Goal: Obtain resource: Download file/media

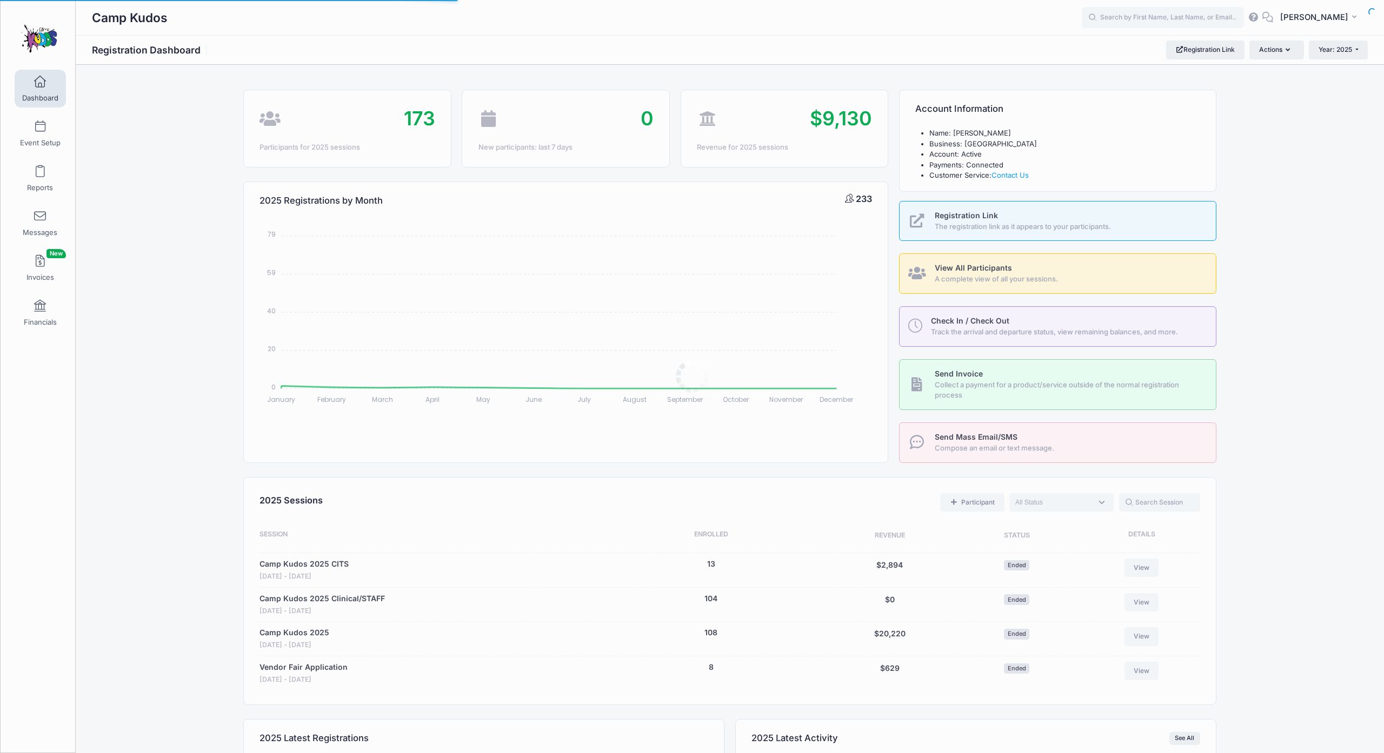
select select
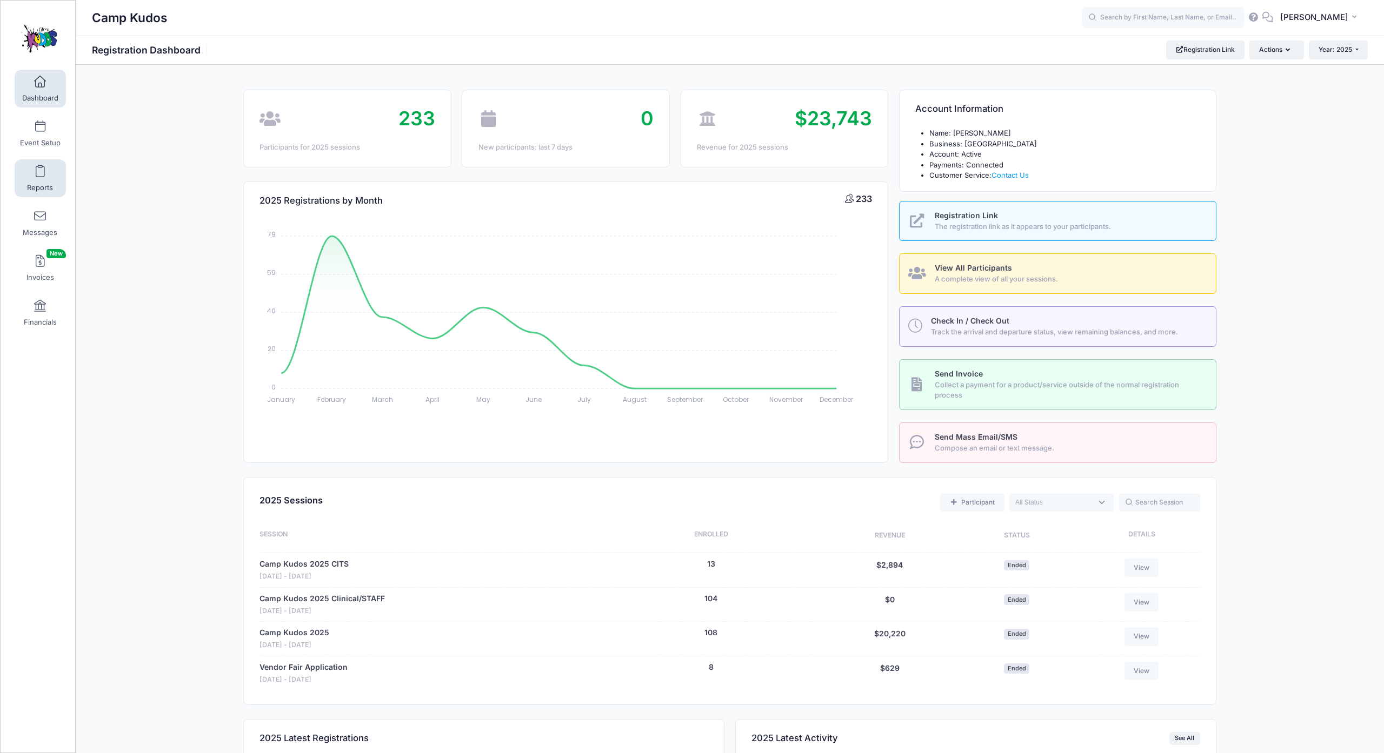
click at [46, 188] on link "Reports" at bounding box center [40, 178] width 51 height 38
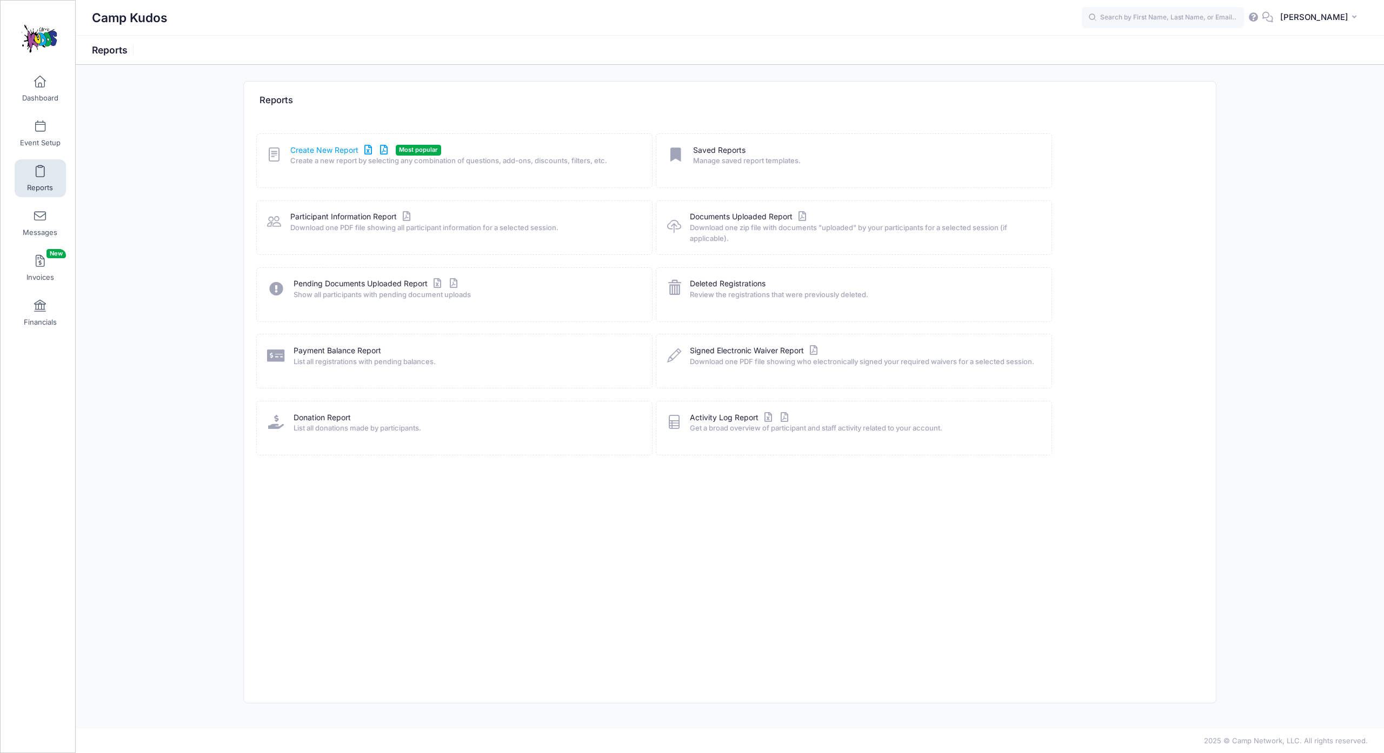
click at [328, 156] on link "Create New Report" at bounding box center [340, 150] width 101 height 11
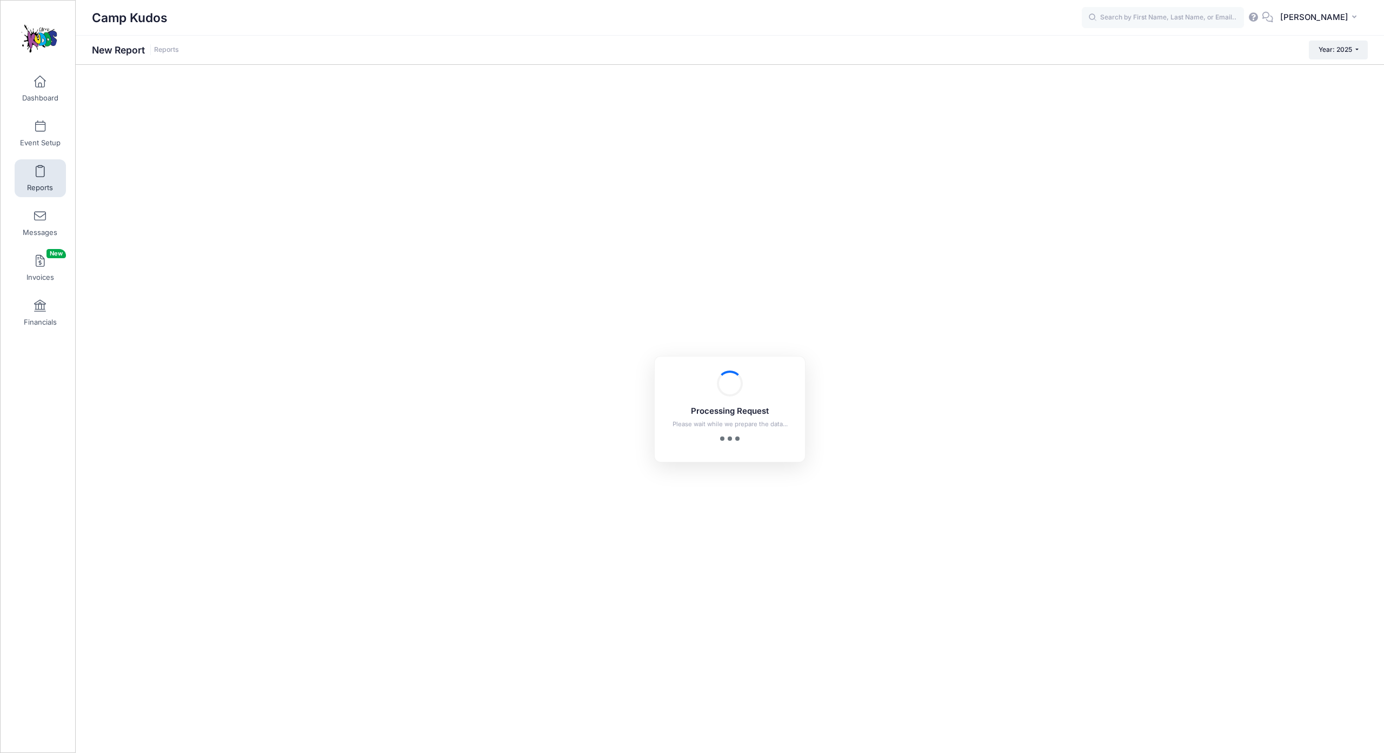
checkbox input "true"
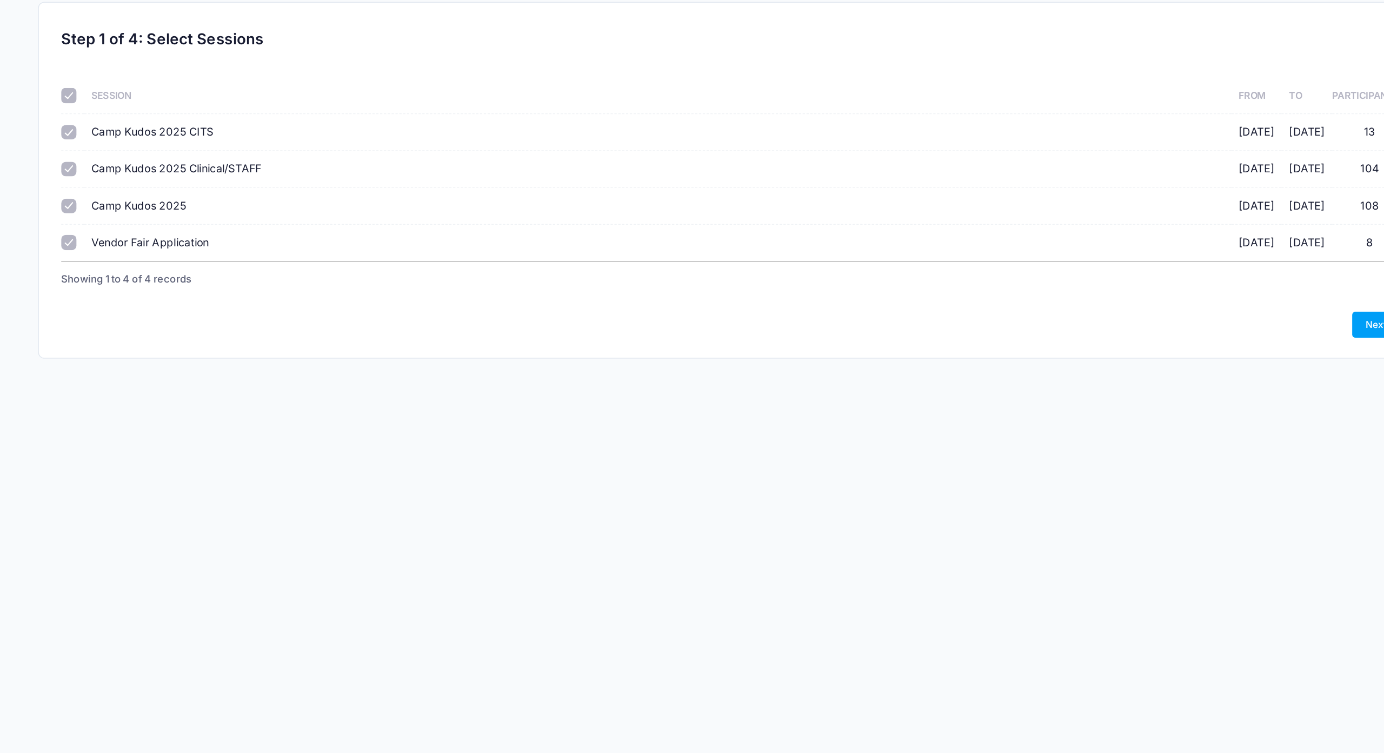
click at [281, 194] on span "Camp Kudos 2025 Clinical/STAFF" at bounding box center [340, 198] width 119 height 9
click at [259, 194] on input "Camp Kudos 2025 Clinical/STAFF 07/17/2025 - 07/20/2025 104" at bounding box center [264, 199] width 11 height 11
checkbox input "false"
click at [281, 168] on span "Camp Kudos 2025 CITS" at bounding box center [324, 172] width 86 height 9
click at [259, 168] on input "Camp Kudos 2025 CITS 07/17/2025 - 07/20/2025 13" at bounding box center [264, 173] width 11 height 11
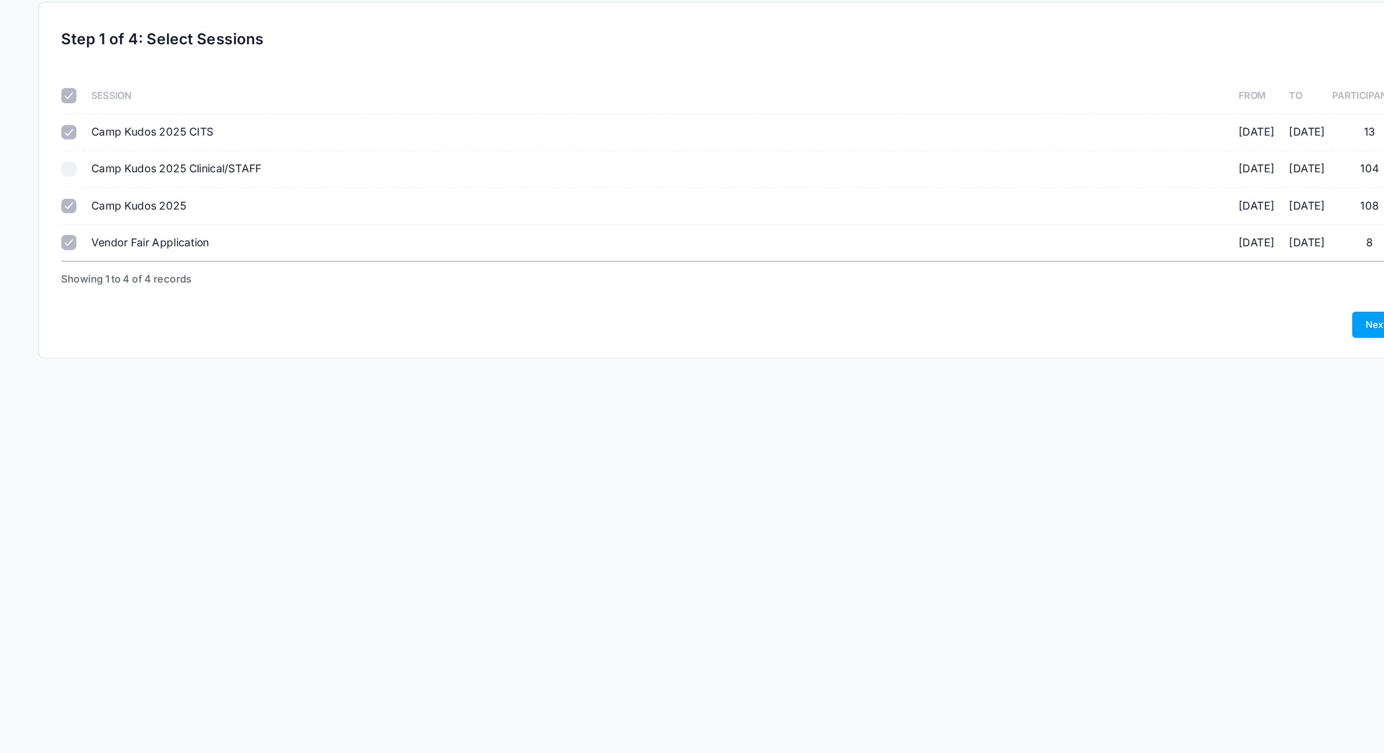
checkbox input "false"
click at [281, 245] on span "Vendor Fair Application" at bounding box center [322, 249] width 83 height 9
click at [259, 245] on input "Vendor Fair Application 07/20/2025 - 07/20/2025 8" at bounding box center [264, 250] width 11 height 11
checkbox input "false"
click at [1166, 302] on link "Next" at bounding box center [1183, 308] width 34 height 18
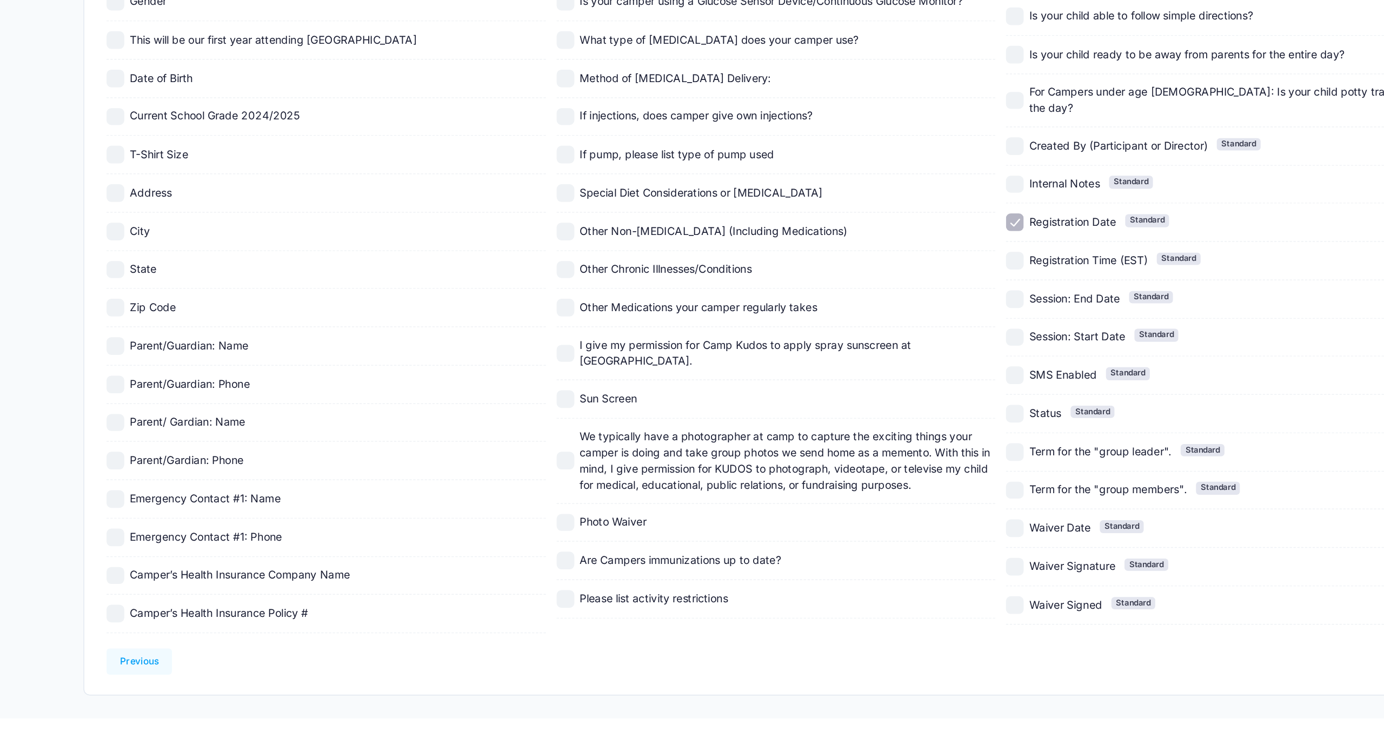
scroll to position [410, 0]
click at [891, 374] on input "Registration Date Standard" at bounding box center [897, 380] width 12 height 12
checkbox input "false"
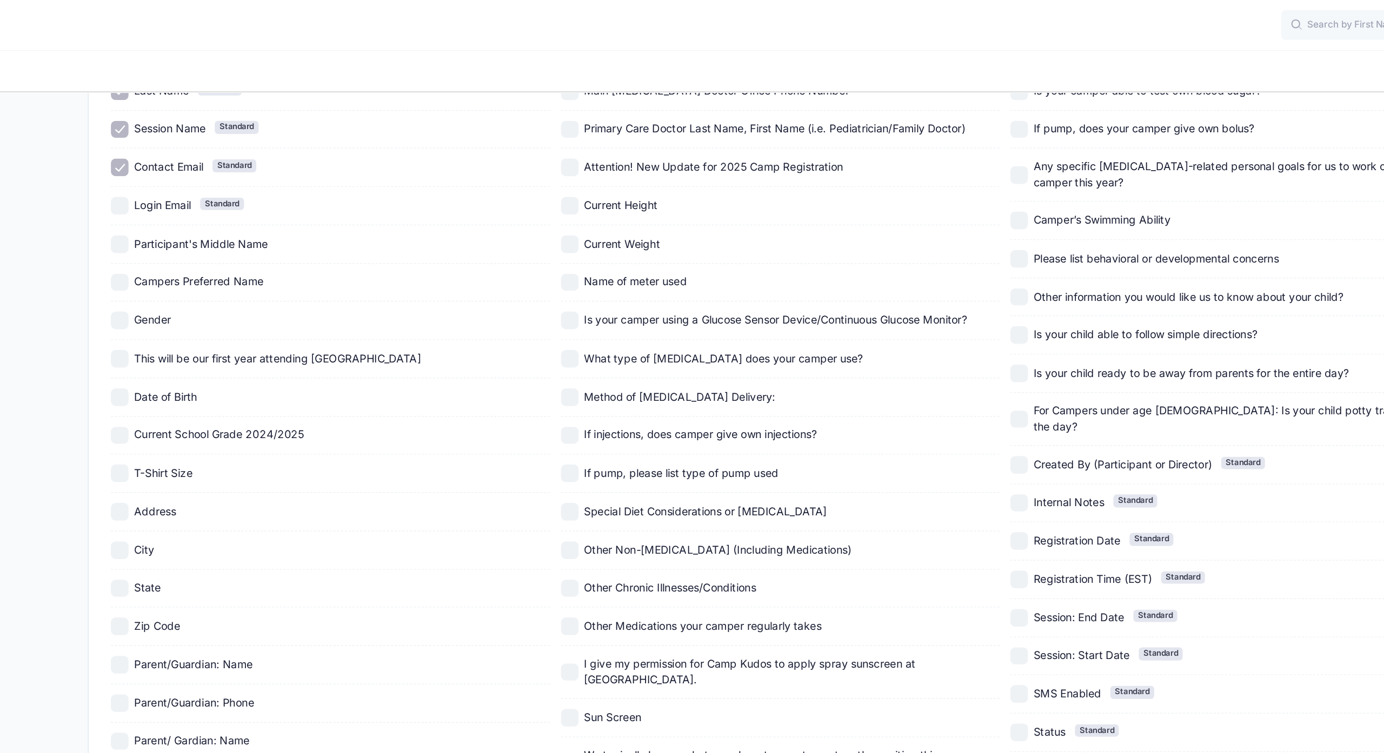
scroll to position [389, 0]
click at [276, 301] on span "Current School Grade 2024/2025" at bounding box center [335, 305] width 119 height 9
checkbox input "true"
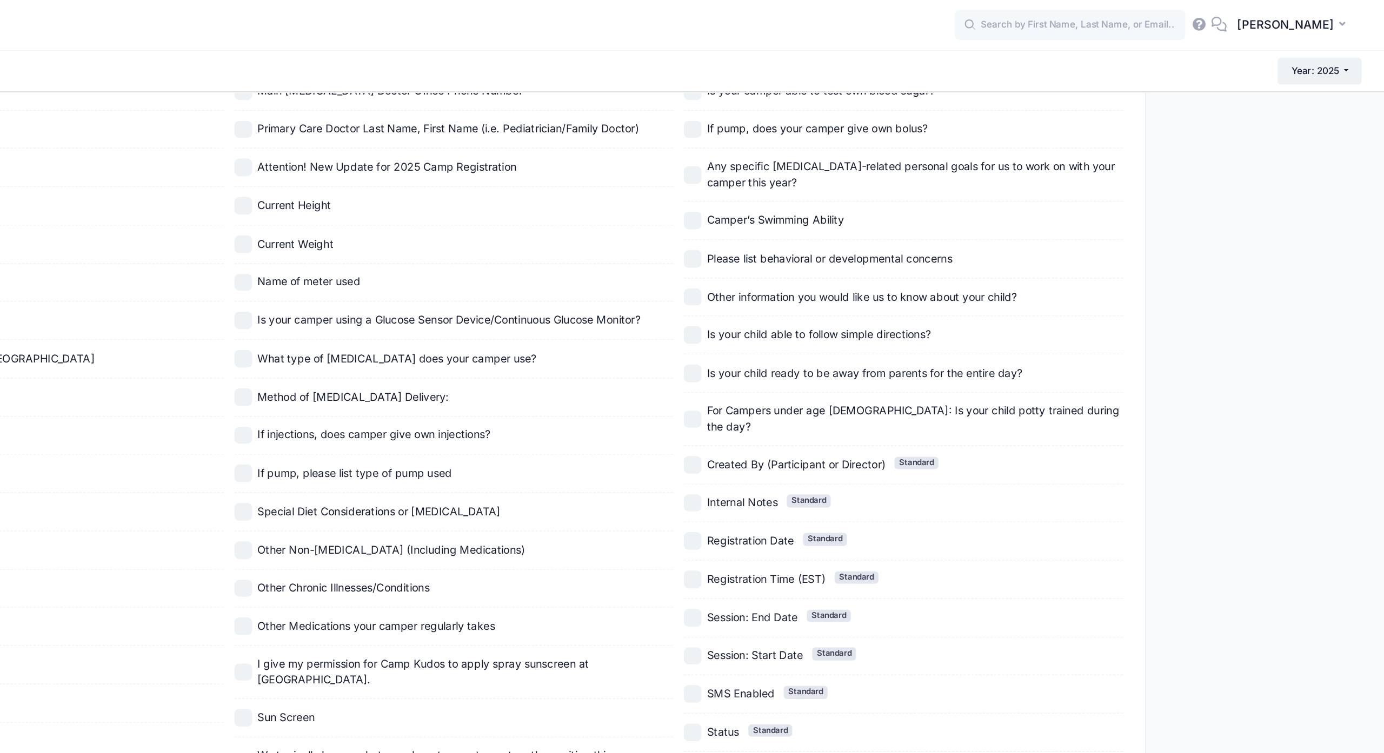
scroll to position [280, 0]
click at [908, 150] on span "Camper’s Swimming Ability" at bounding box center [956, 154] width 96 height 9
checkbox input "true"
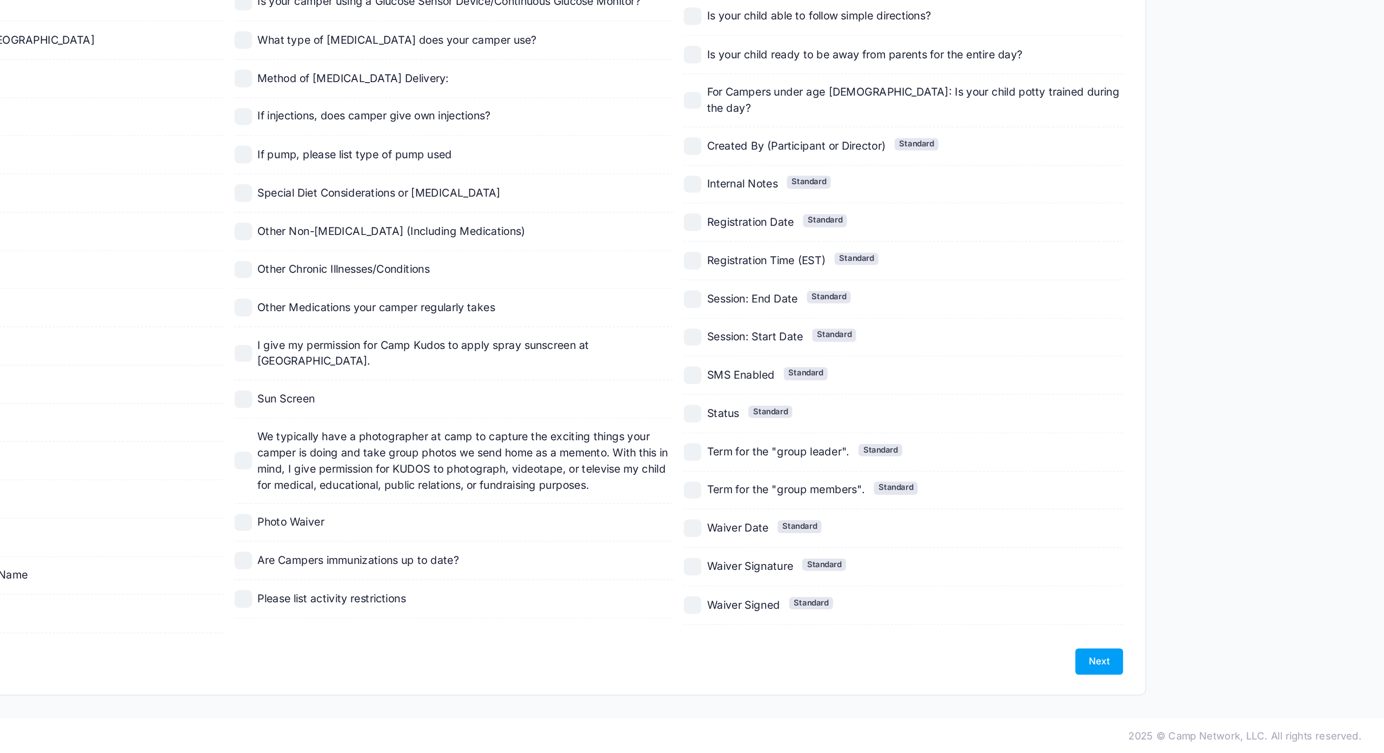
scroll to position [917, 0]
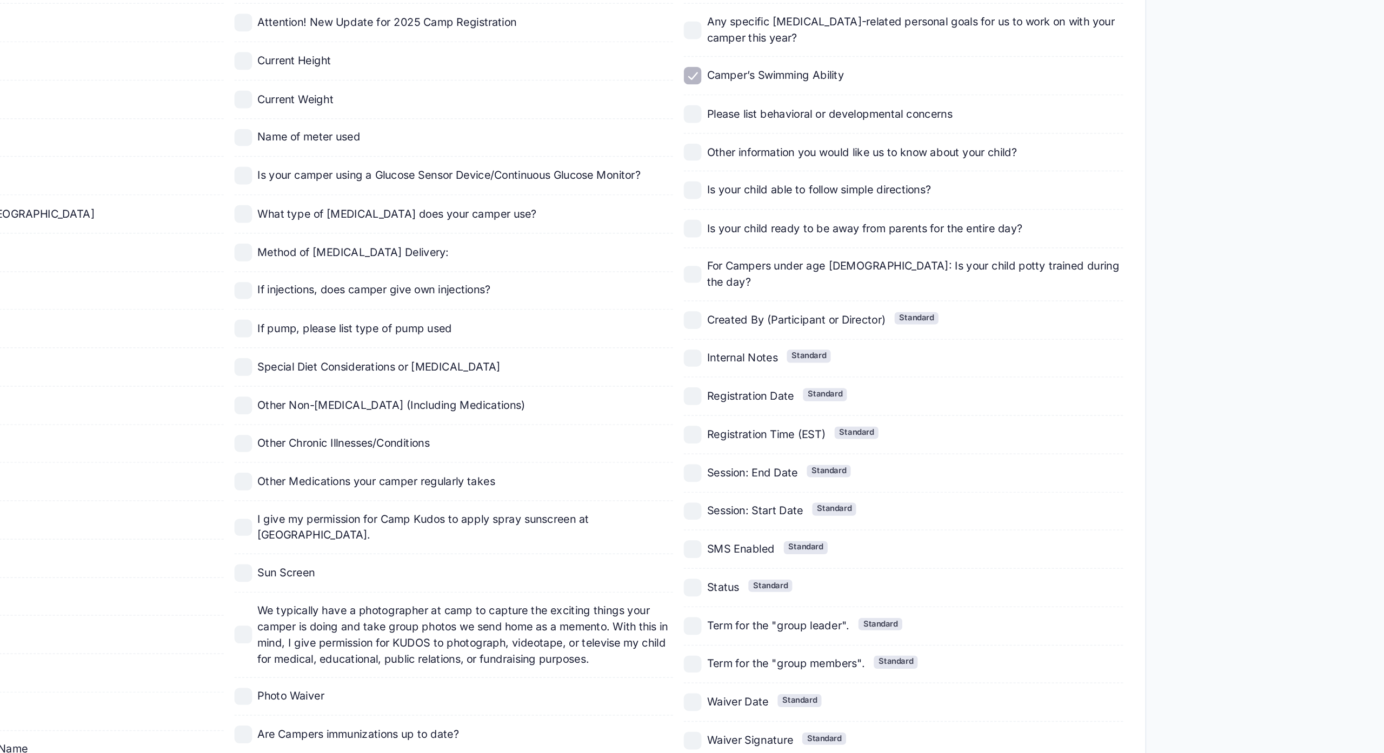
click at [1166, 680] on link "Next" at bounding box center [1183, 689] width 34 height 18
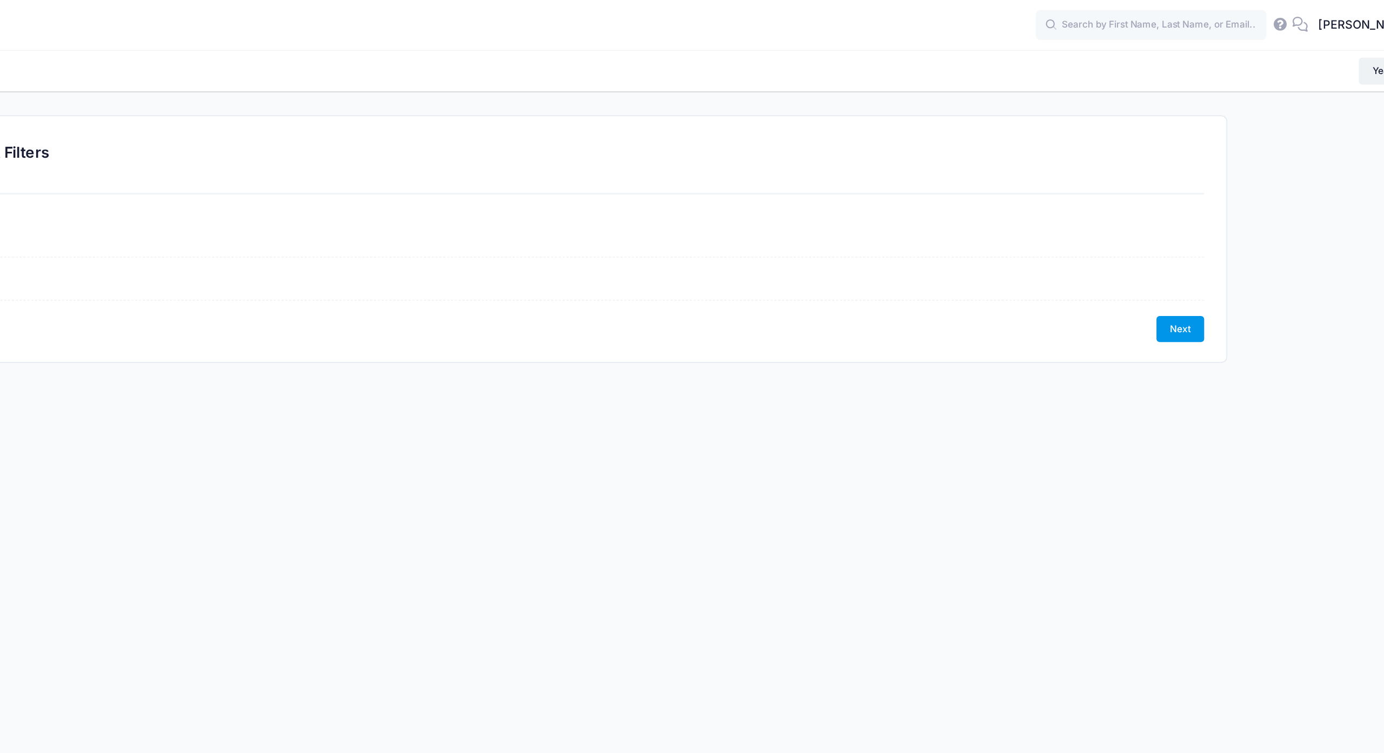
click at [1166, 241] on link "Next" at bounding box center [1183, 231] width 34 height 18
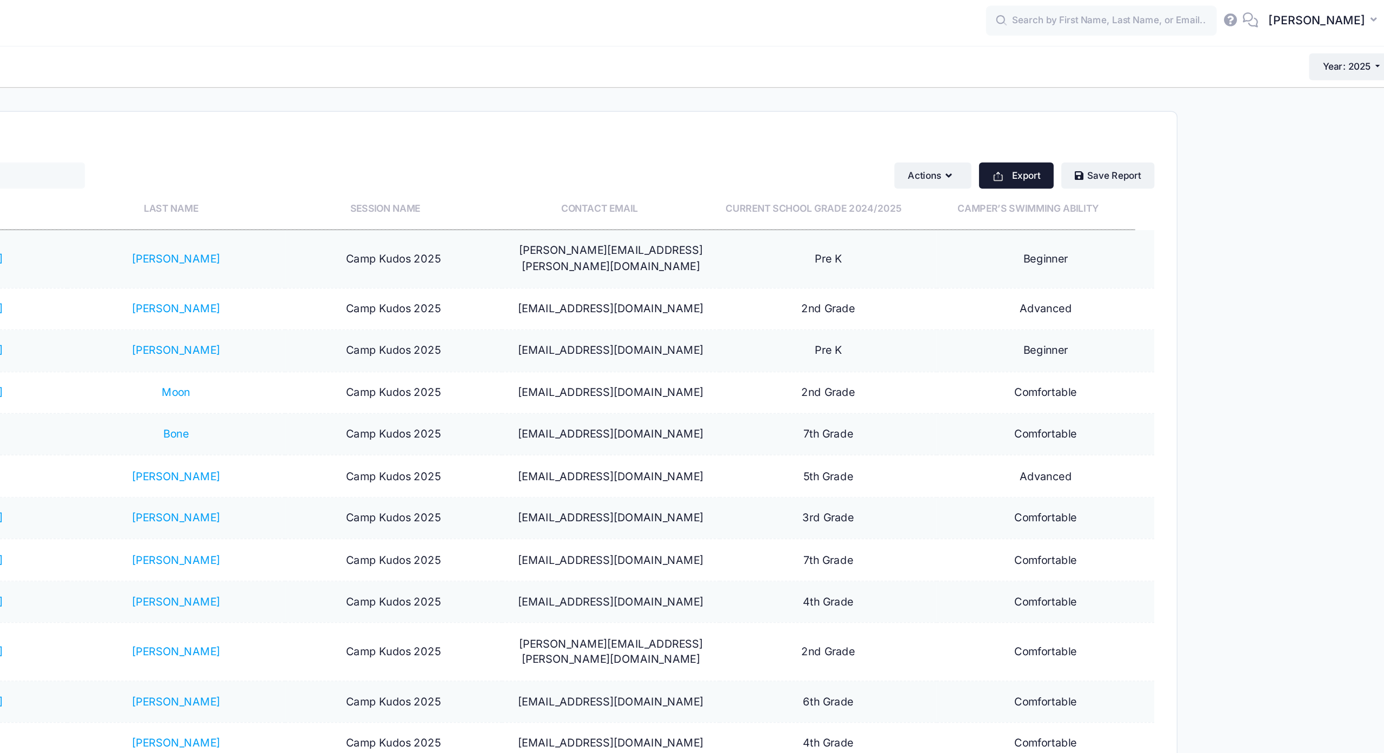
click at [1077, 130] on button "Export" at bounding box center [1103, 126] width 52 height 18
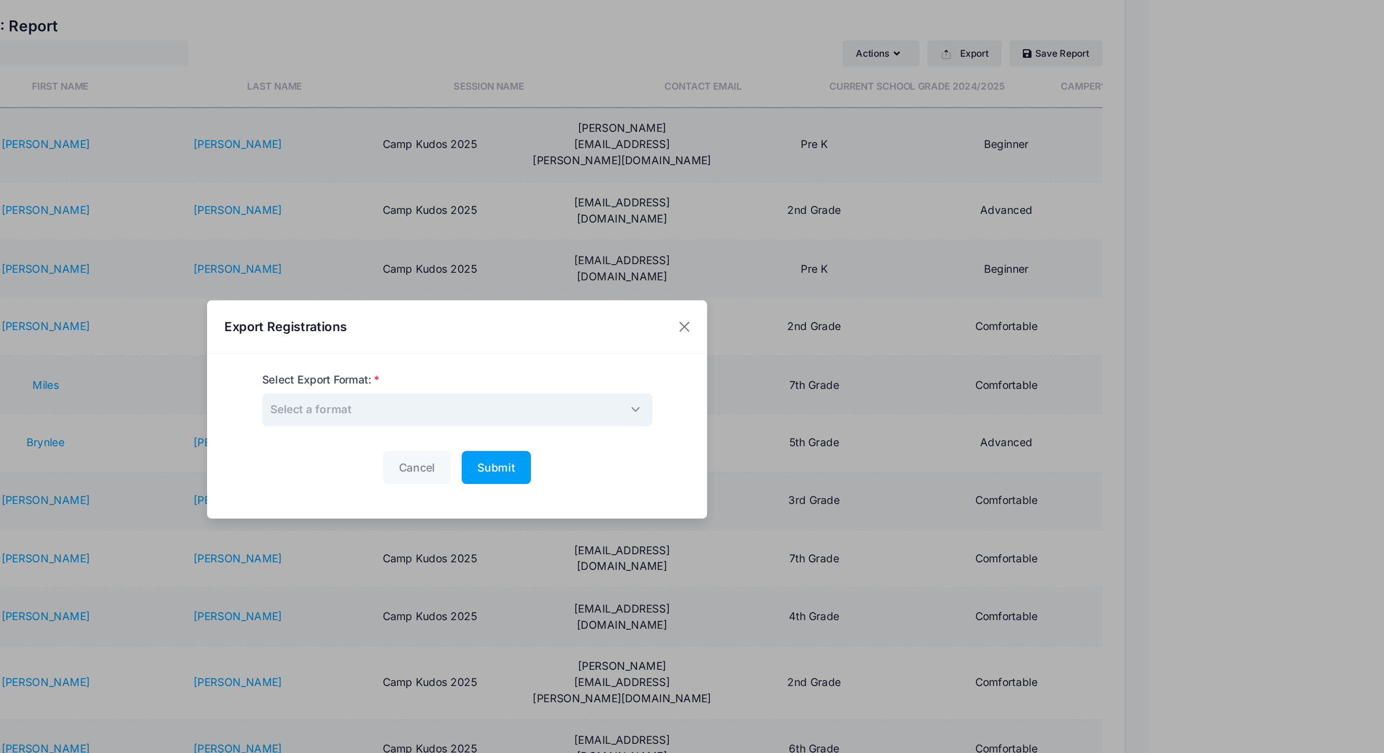
click at [349, 365] on span "Select a format" at bounding box center [486, 376] width 274 height 23
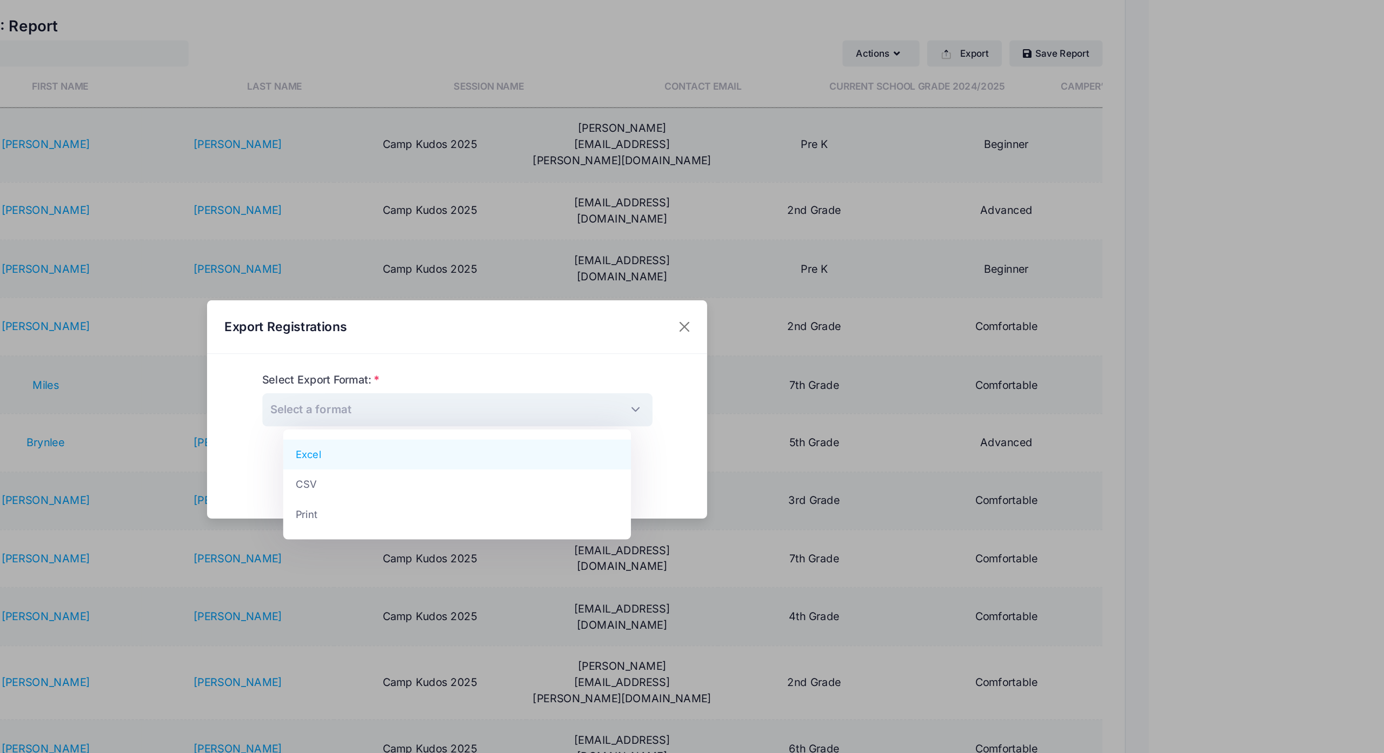
select select "excel"
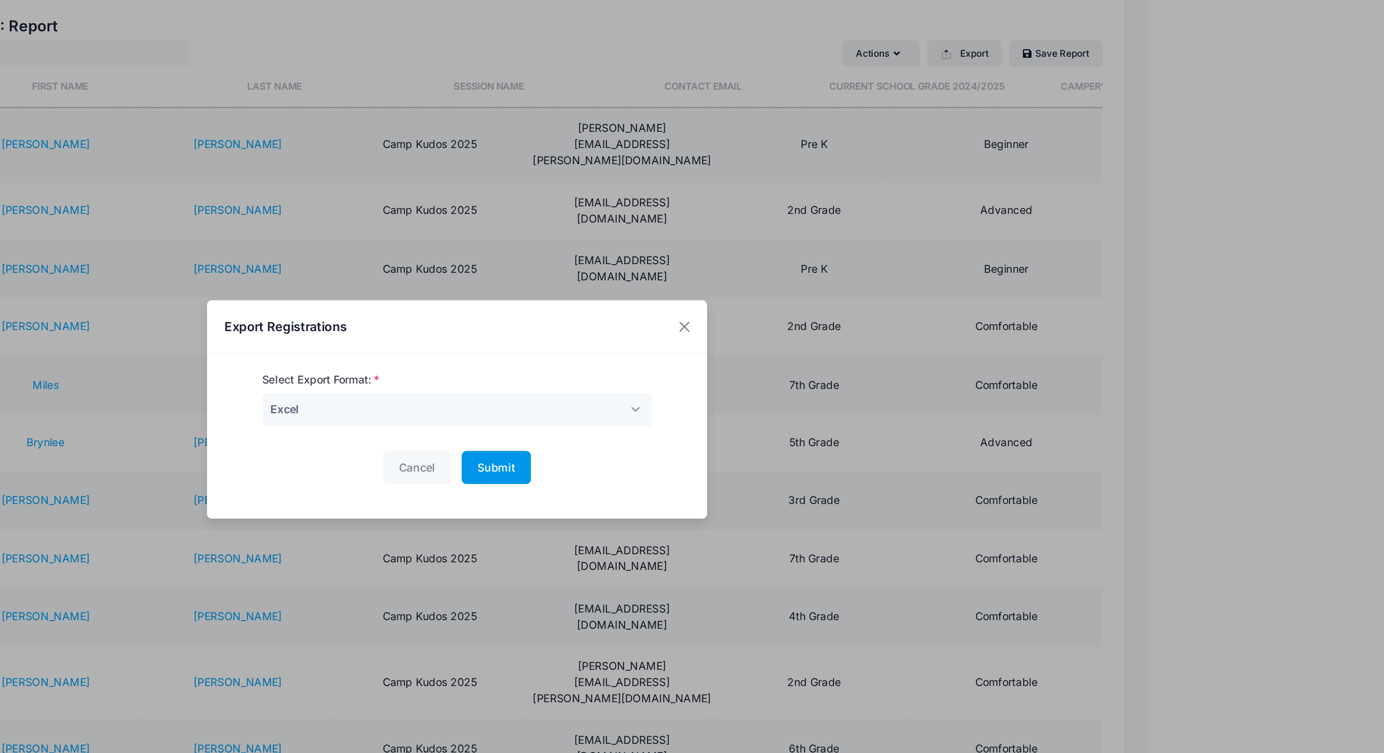
click at [500, 413] on span "Submit" at bounding box center [513, 417] width 26 height 9
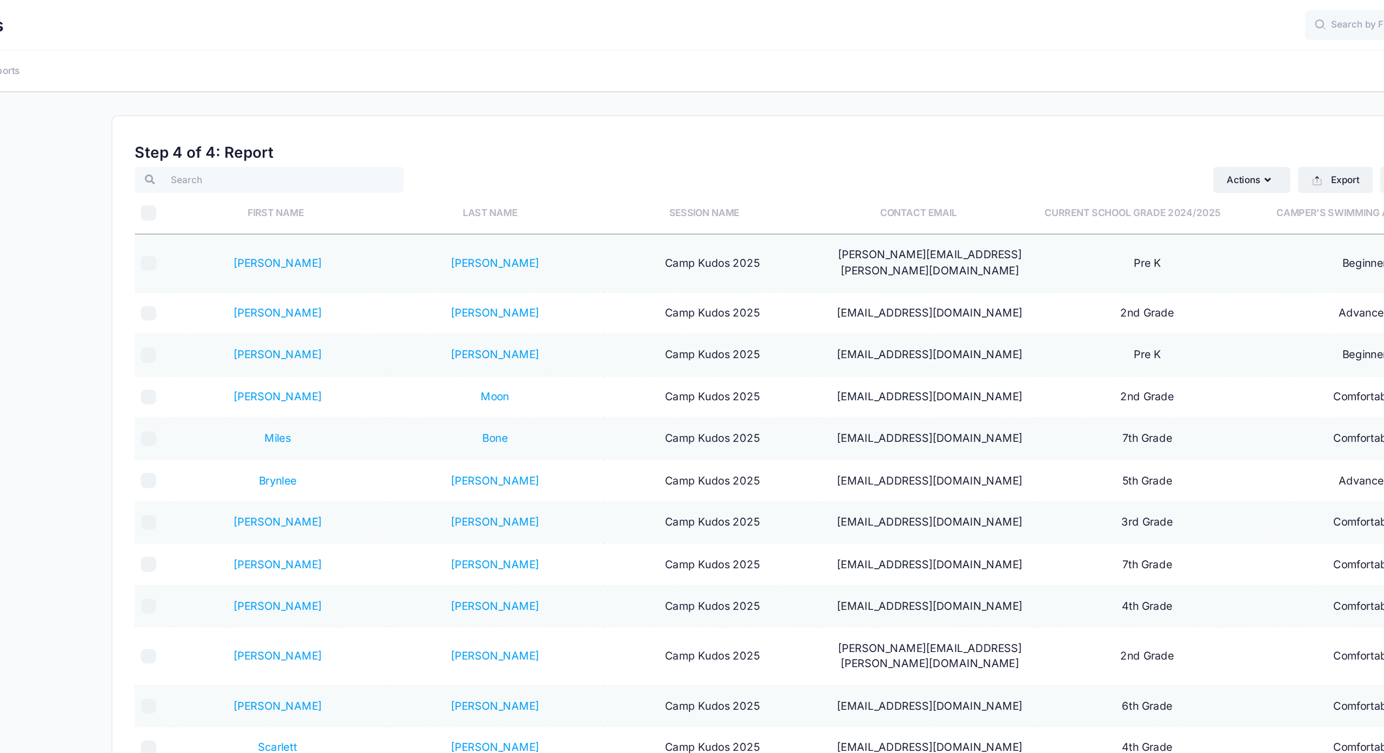
click at [437, 114] on h2 "Step 4 of 4: Report" at bounding box center [729, 107] width 941 height 12
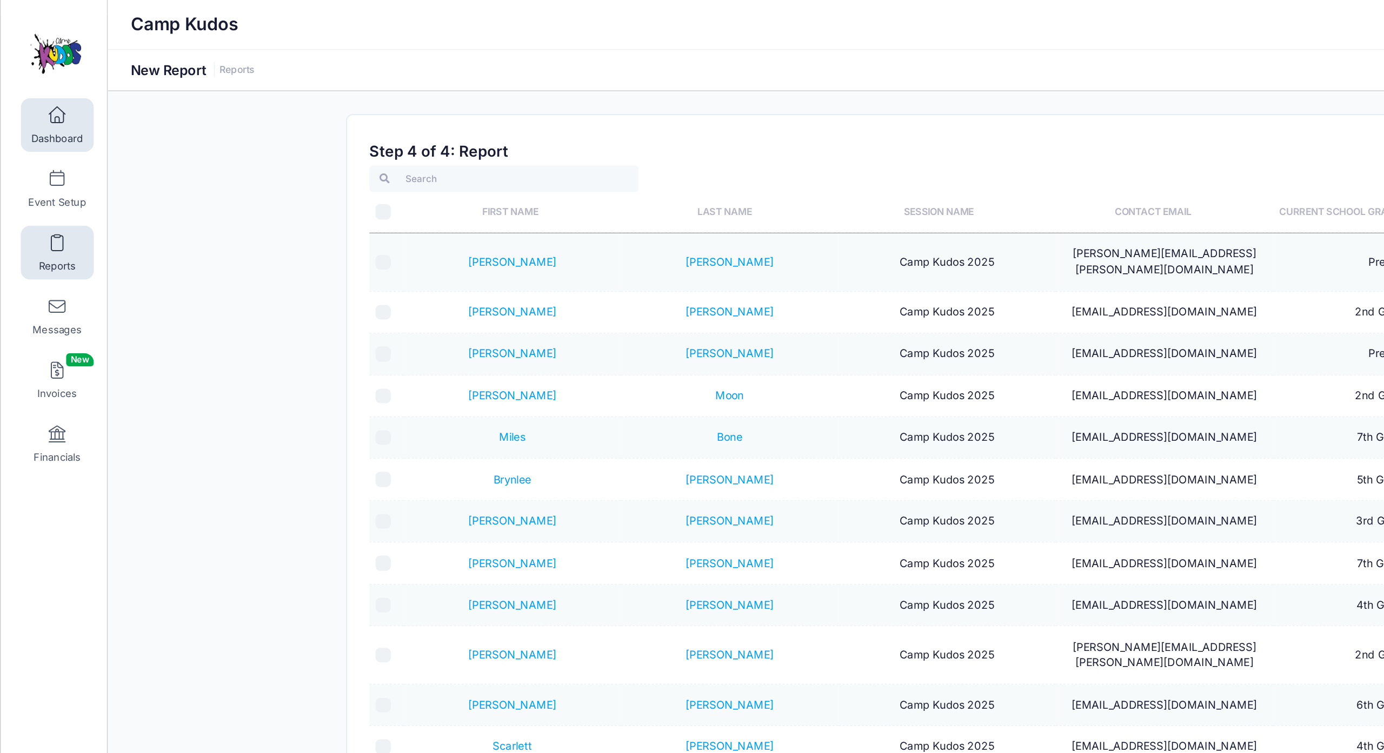
click at [40, 88] on span at bounding box center [40, 82] width 0 height 12
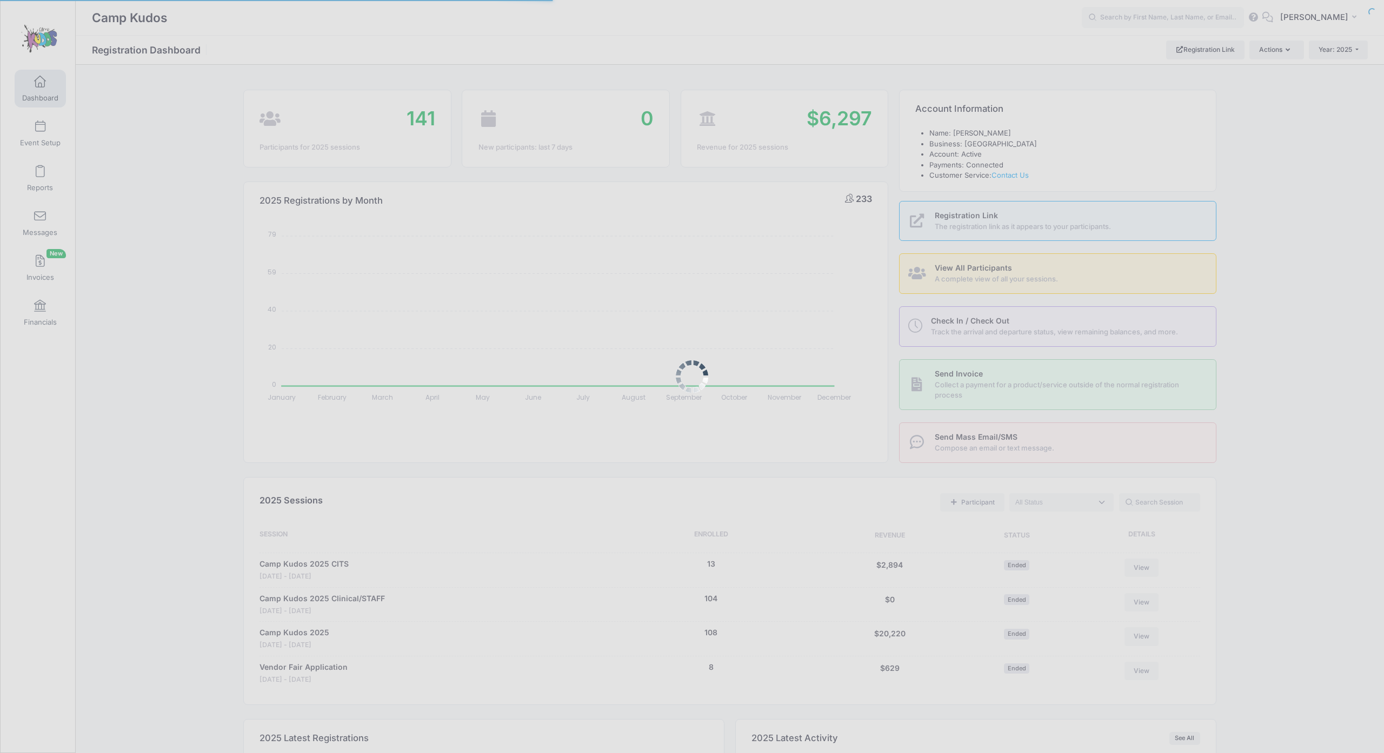
select select
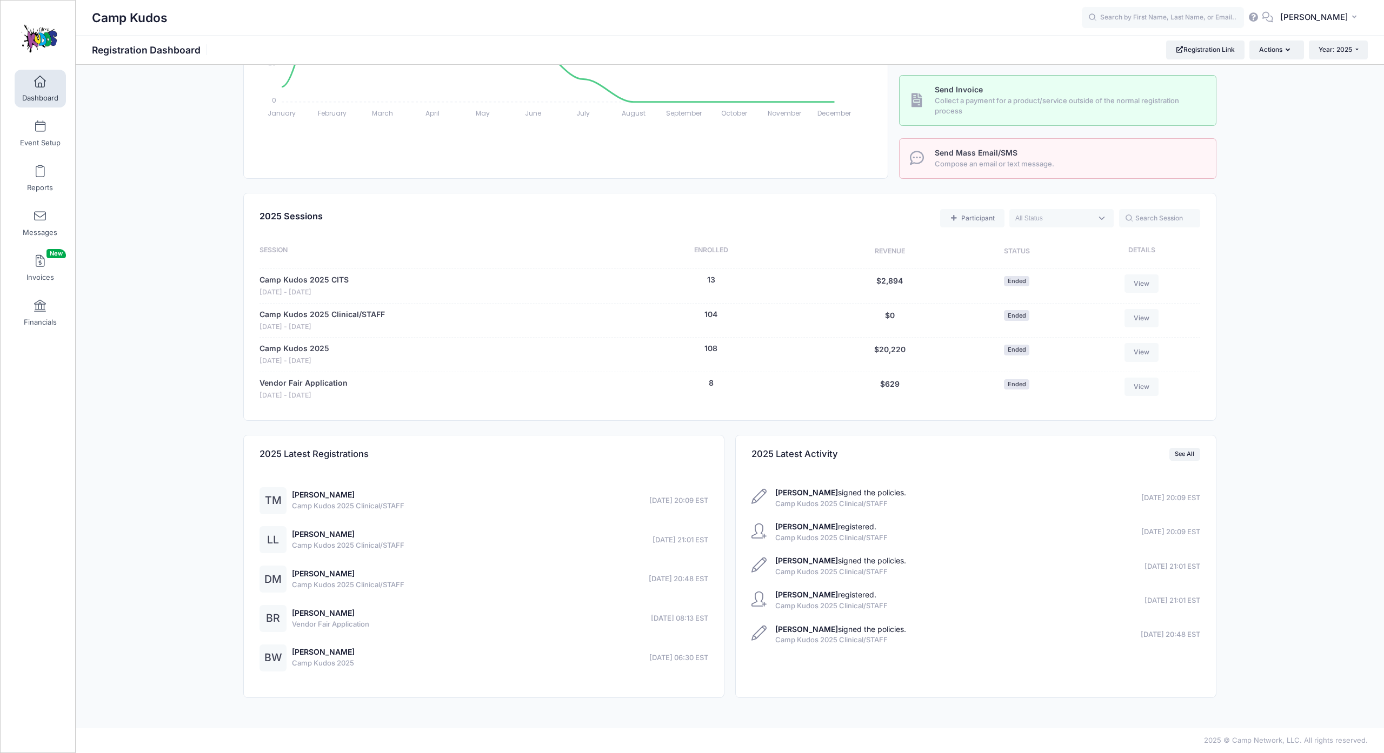
scroll to position [376, 0]
click at [35, 188] on link "Reports" at bounding box center [40, 178] width 51 height 38
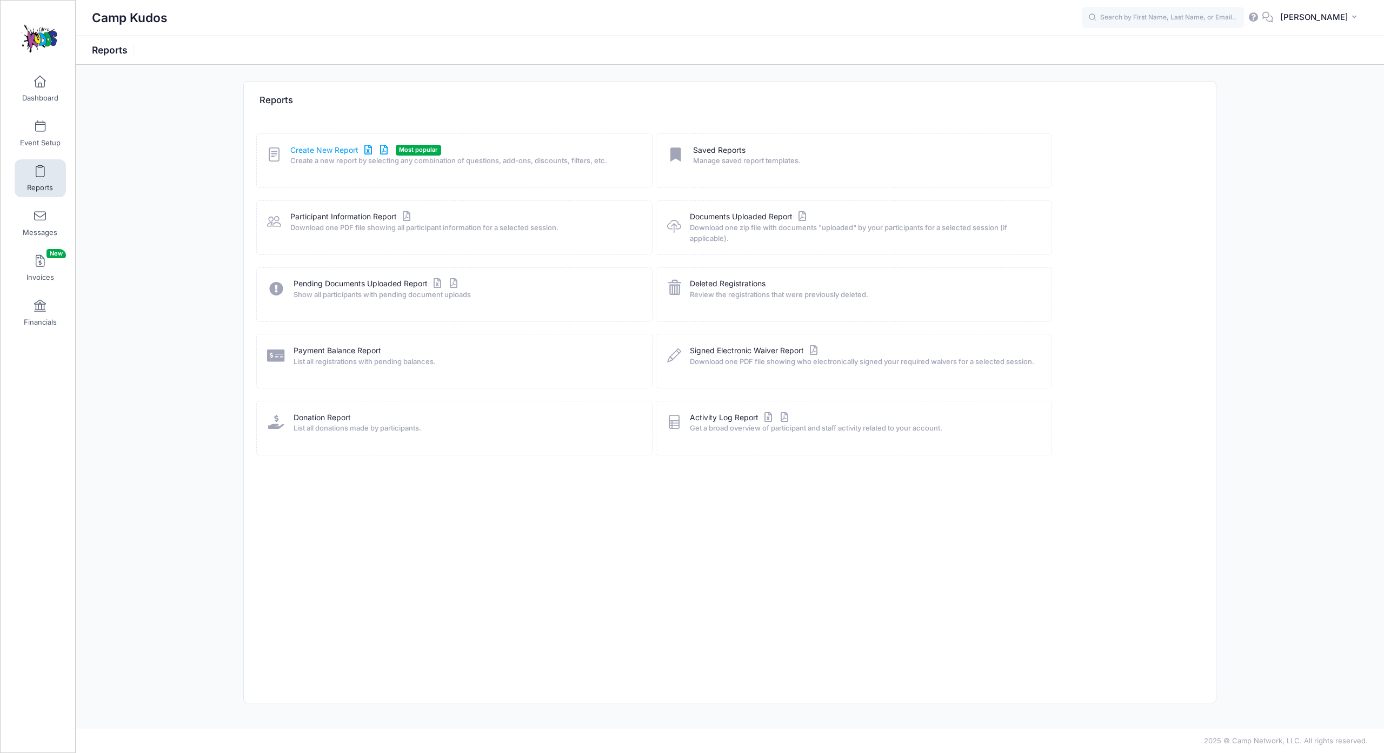
click at [370, 156] on link "Create New Report" at bounding box center [340, 150] width 101 height 11
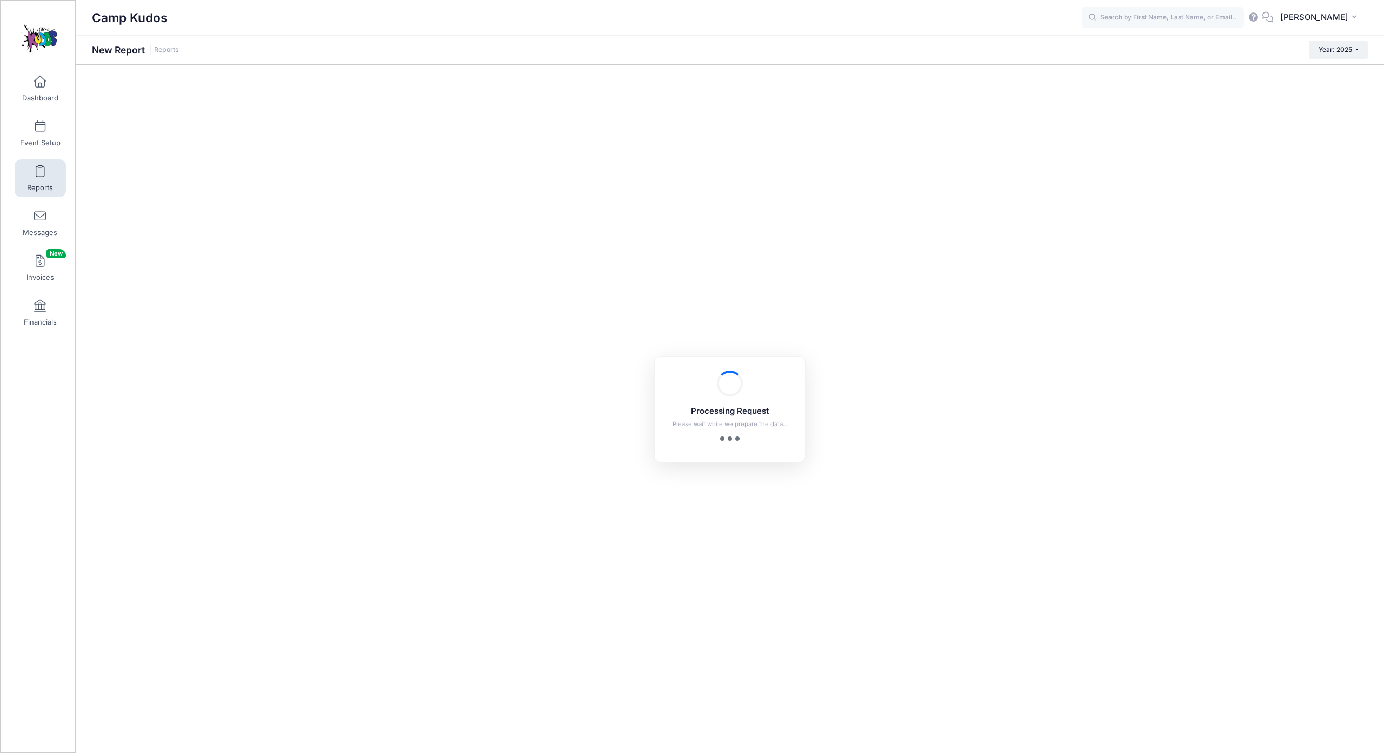
checkbox input "true"
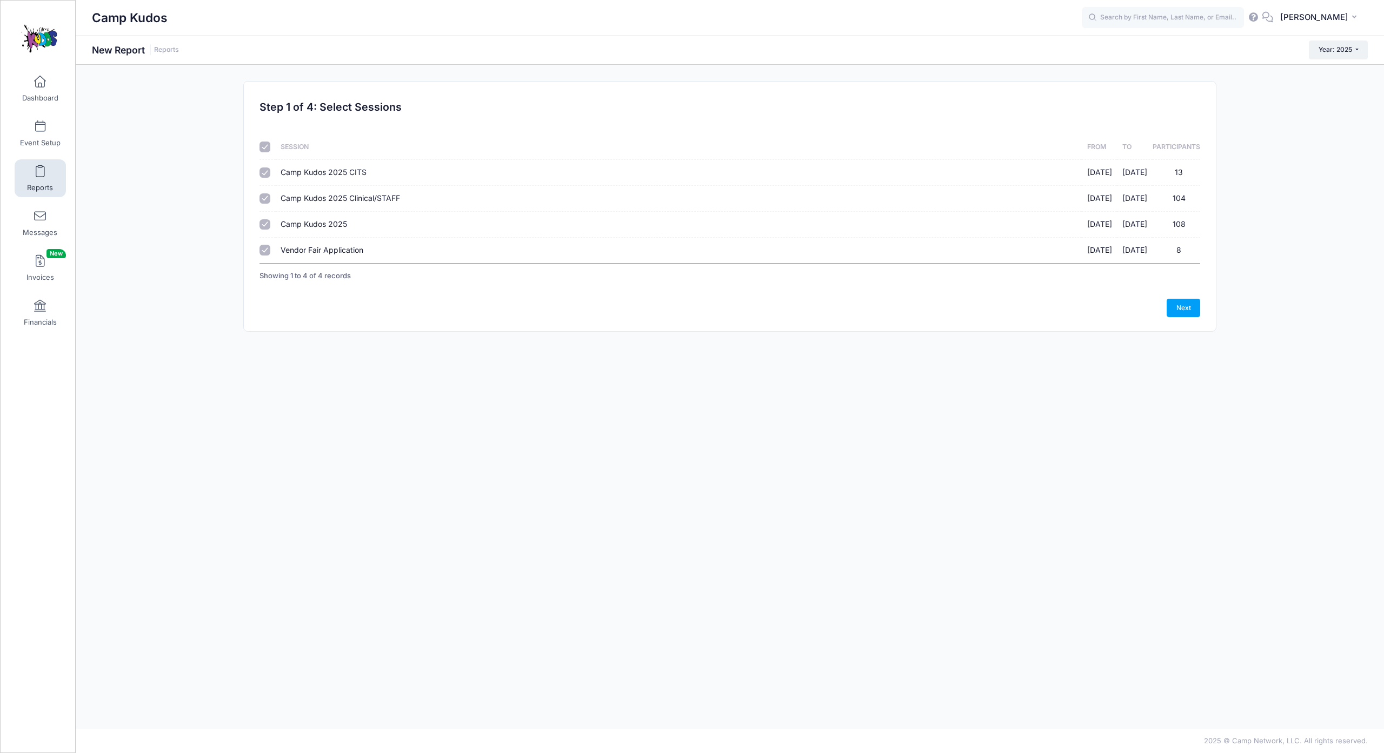
click at [342, 203] on span "Camp Kudos 2025 Clinical/STAFF" at bounding box center [340, 198] width 119 height 9
click at [270, 204] on input "Camp Kudos 2025 Clinical/STAFF 07/17/2025 - 07/20/2025 104" at bounding box center [264, 199] width 11 height 11
checkbox input "false"
click at [331, 255] on span "Vendor Fair Application" at bounding box center [322, 249] width 83 height 9
click at [270, 256] on input "Vendor Fair Application 07/20/2025 - 07/20/2025 8" at bounding box center [264, 250] width 11 height 11
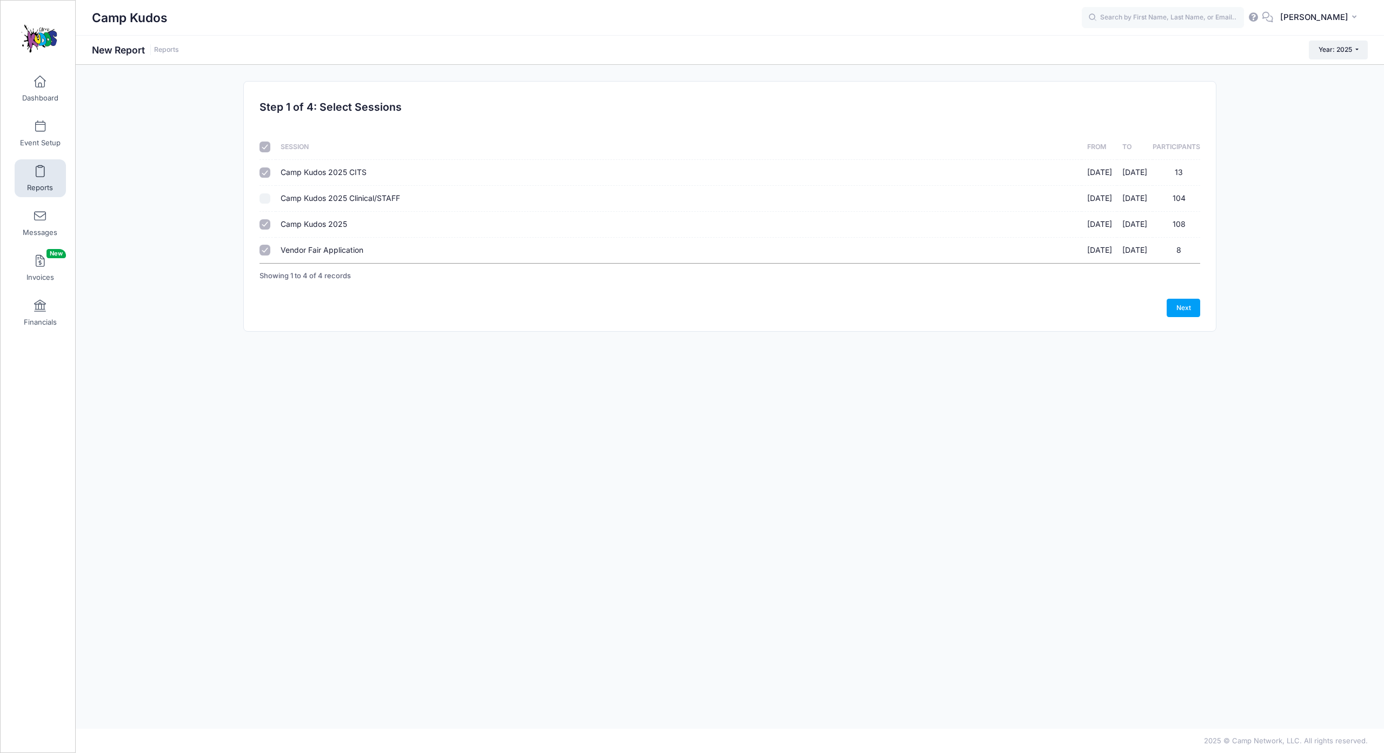
checkbox input "false"
click at [1166, 317] on link "Next" at bounding box center [1183, 308] width 34 height 18
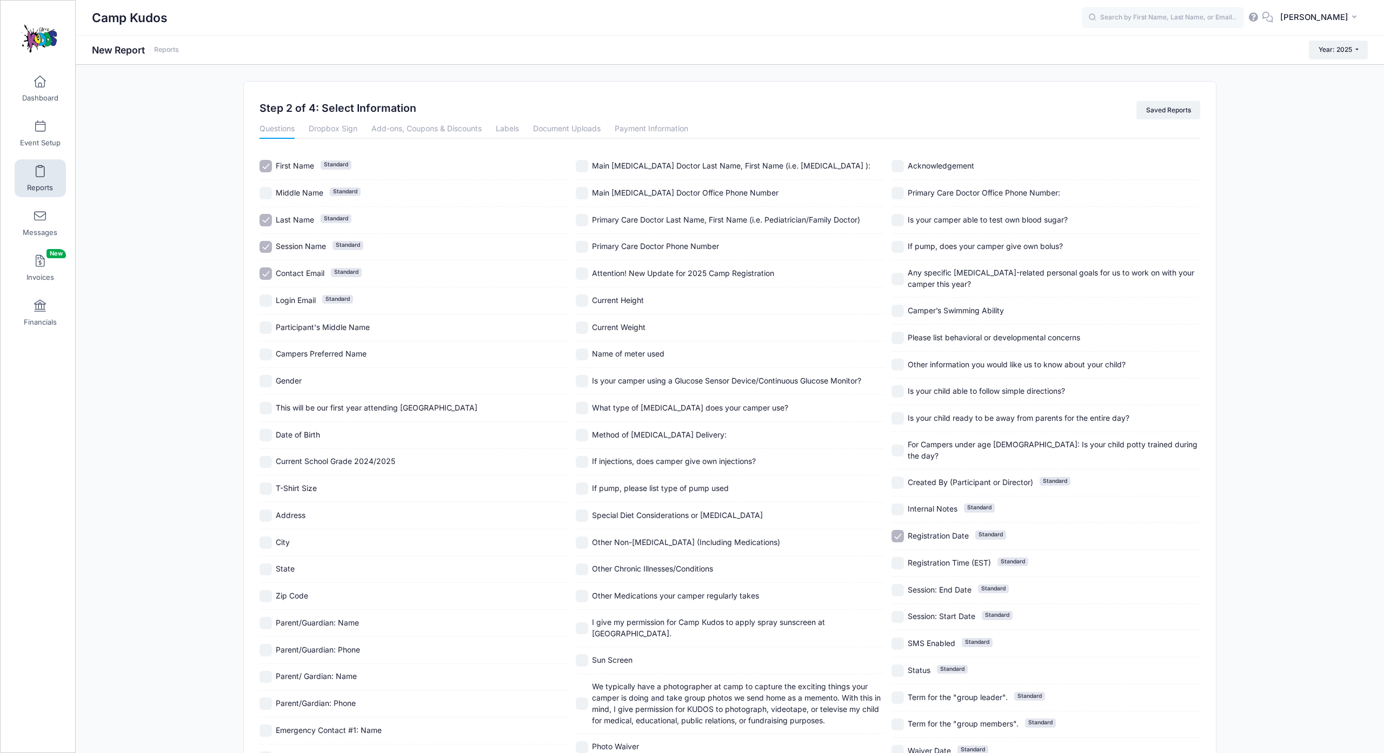
click at [316, 305] on span "Login Email" at bounding box center [296, 300] width 40 height 9
checkbox input "true"
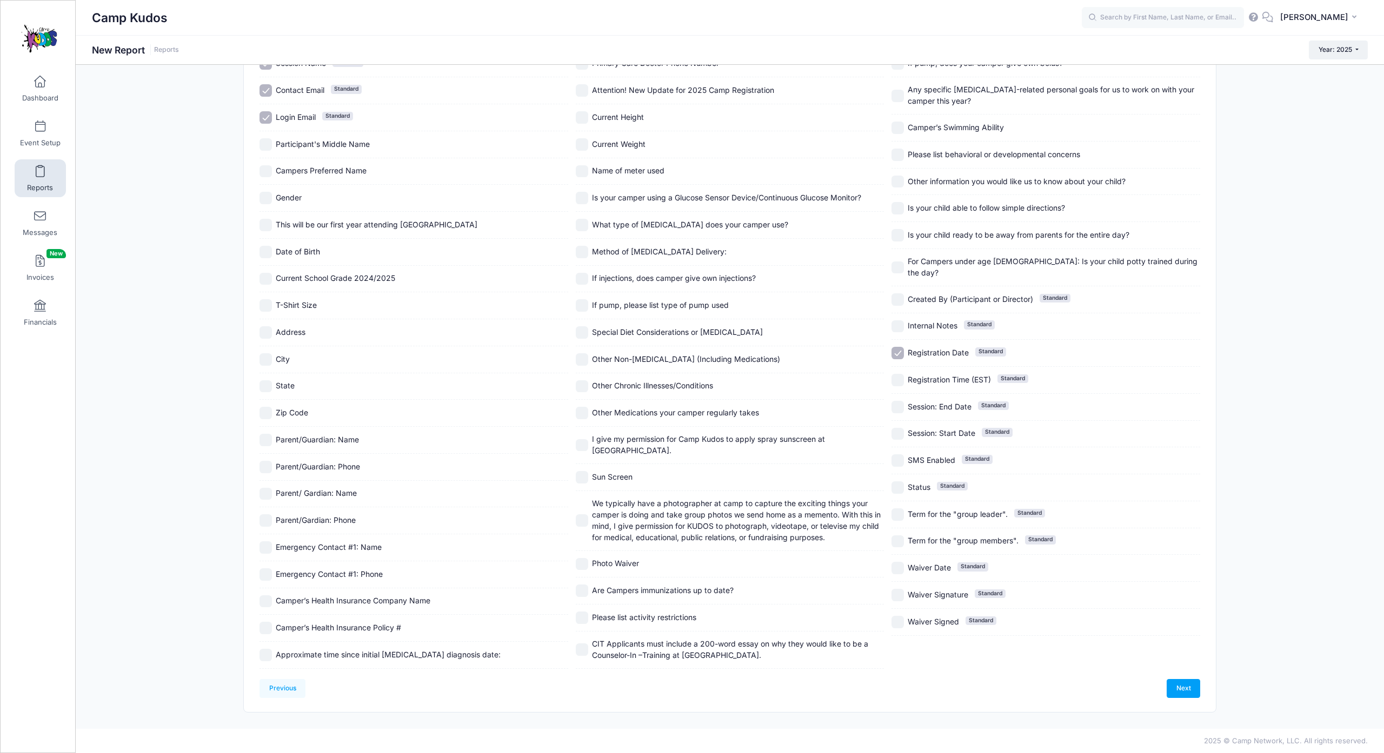
scroll to position [597, 0]
click at [1168, 679] on link "Next" at bounding box center [1183, 688] width 34 height 18
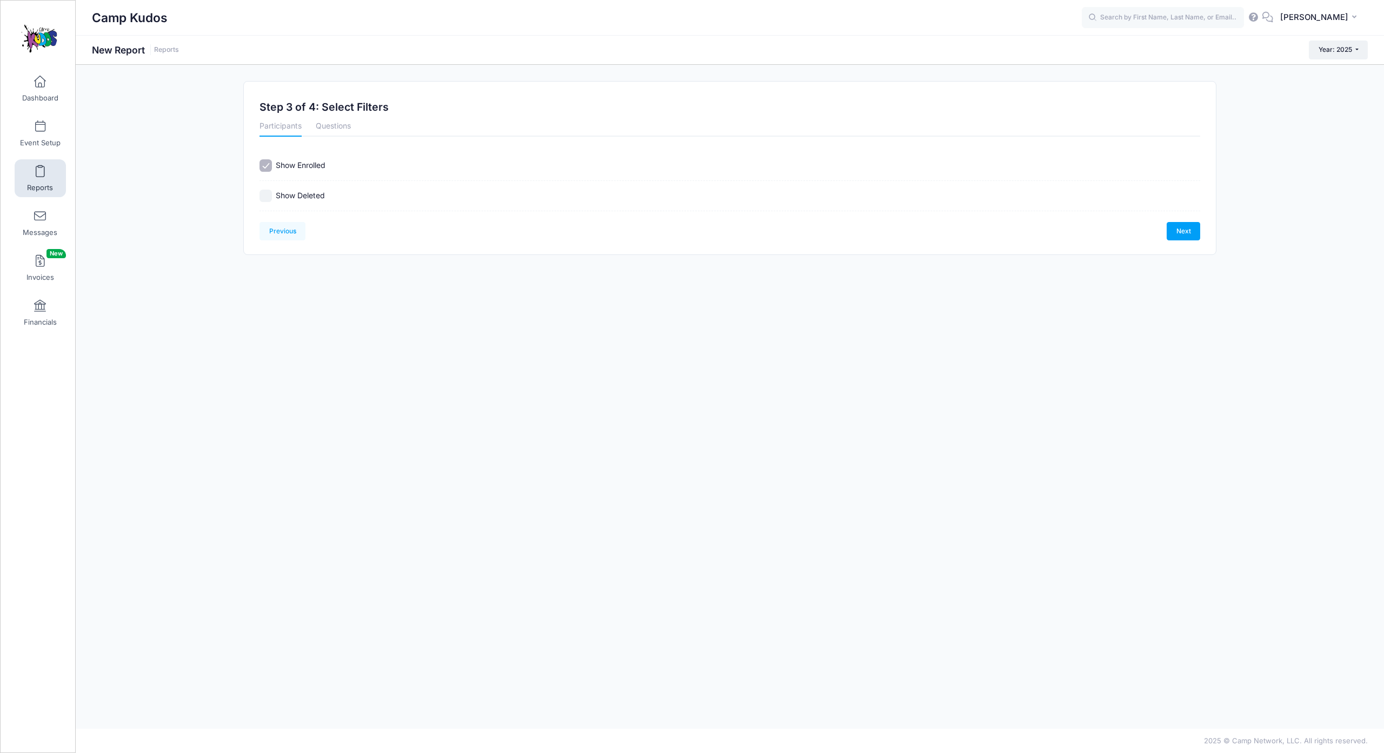
scroll to position [0, 0]
click at [1169, 241] on link "Next" at bounding box center [1183, 231] width 34 height 18
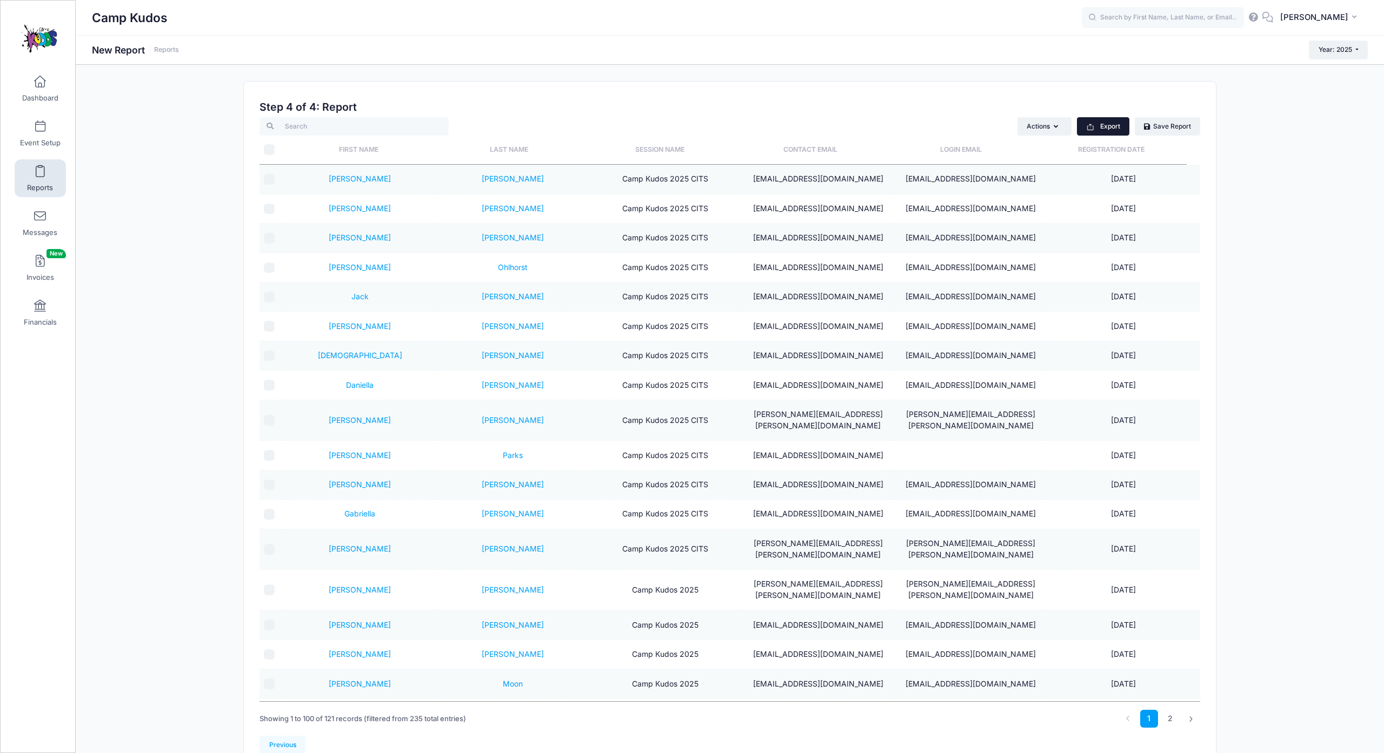
click at [1077, 136] on button "Export" at bounding box center [1103, 126] width 52 height 18
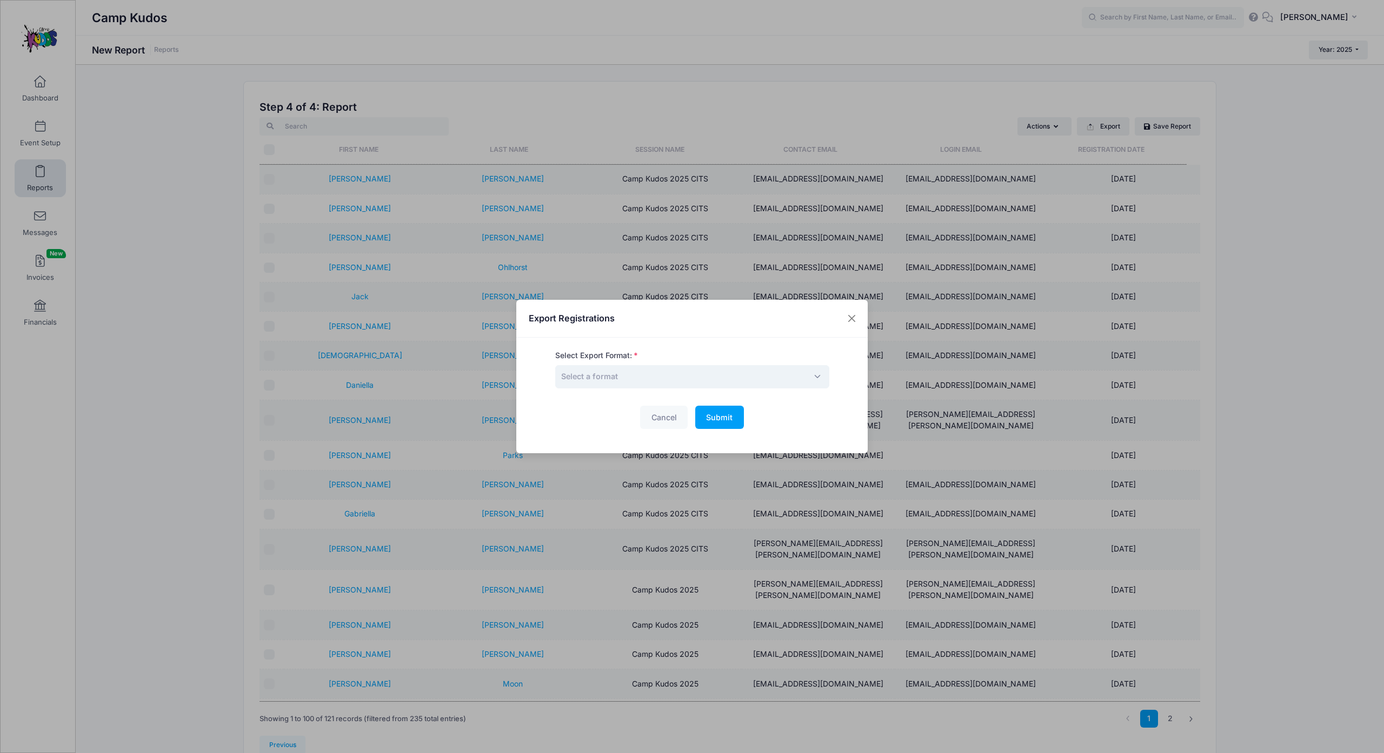
click at [724, 379] on span "Select a format" at bounding box center [692, 376] width 274 height 23
select select "excel"
click at [719, 422] on span "Submit" at bounding box center [719, 417] width 26 height 9
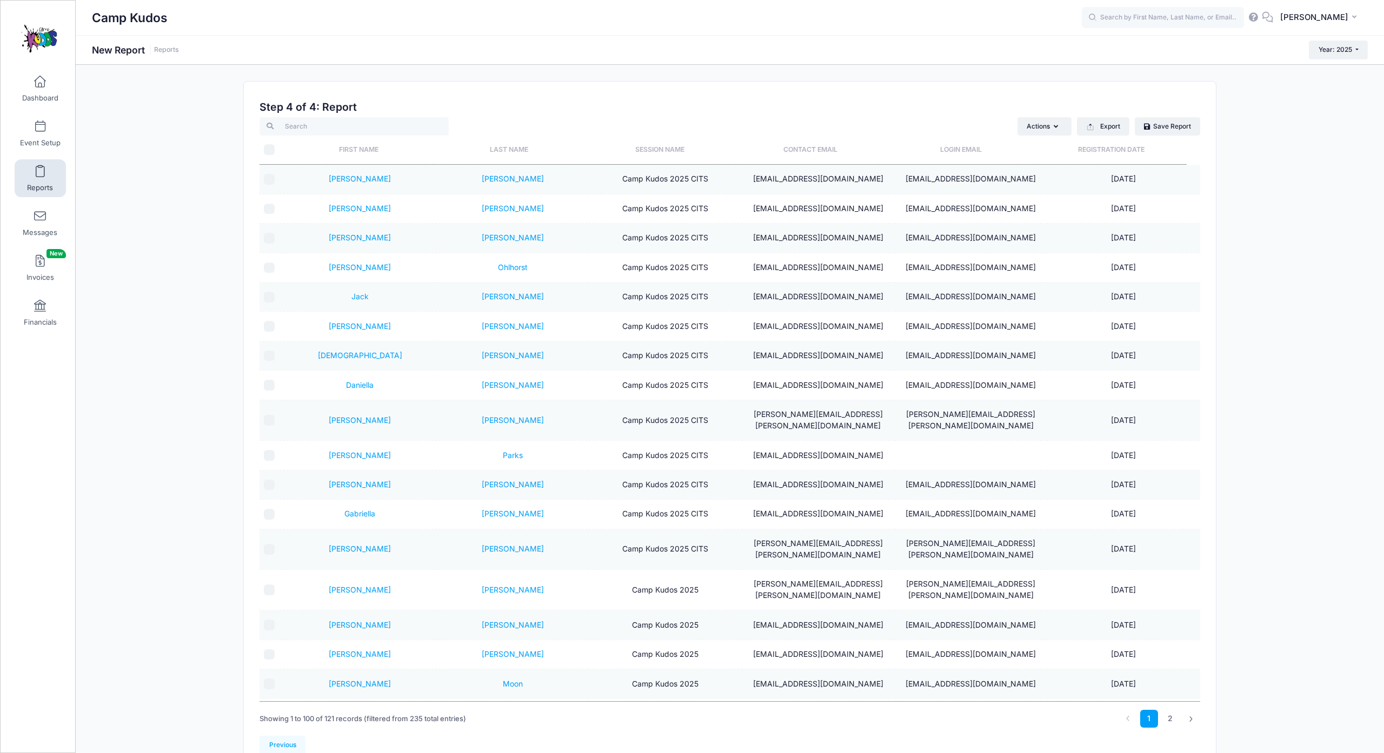
click at [864, 66] on div "Camp Kudos New Report Reports Year: 2025 Year: 2026 Year: 2025" at bounding box center [730, 425] width 1308 height 721
